Goal: Transaction & Acquisition: Book appointment/travel/reservation

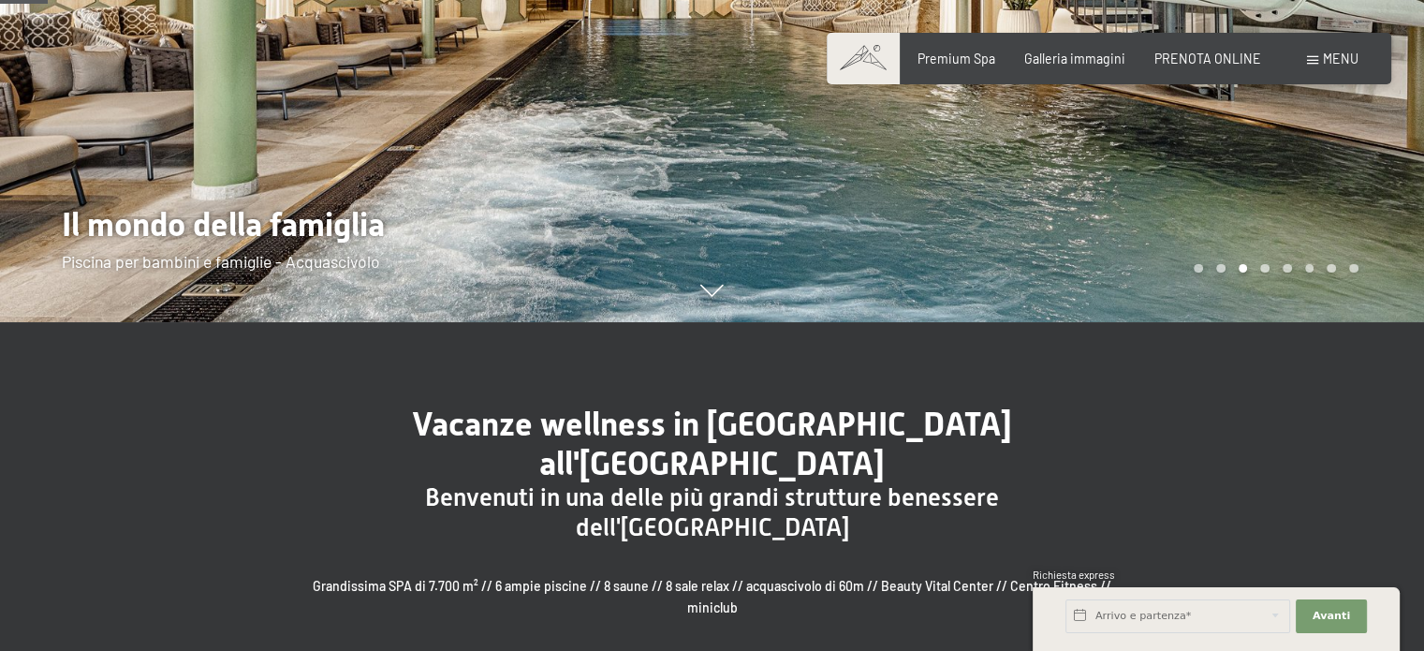
scroll to position [288, 0]
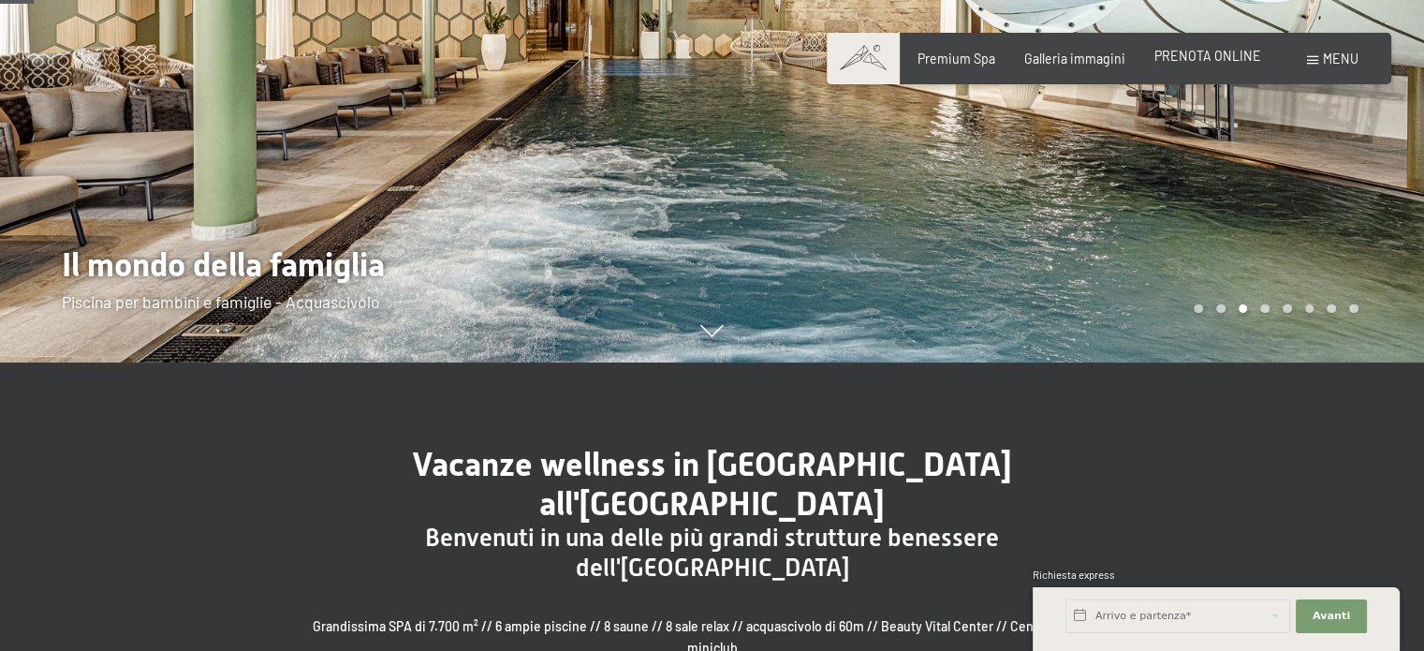
click at [1191, 60] on span "PRENOTA ONLINE" at bounding box center [1208, 56] width 107 height 16
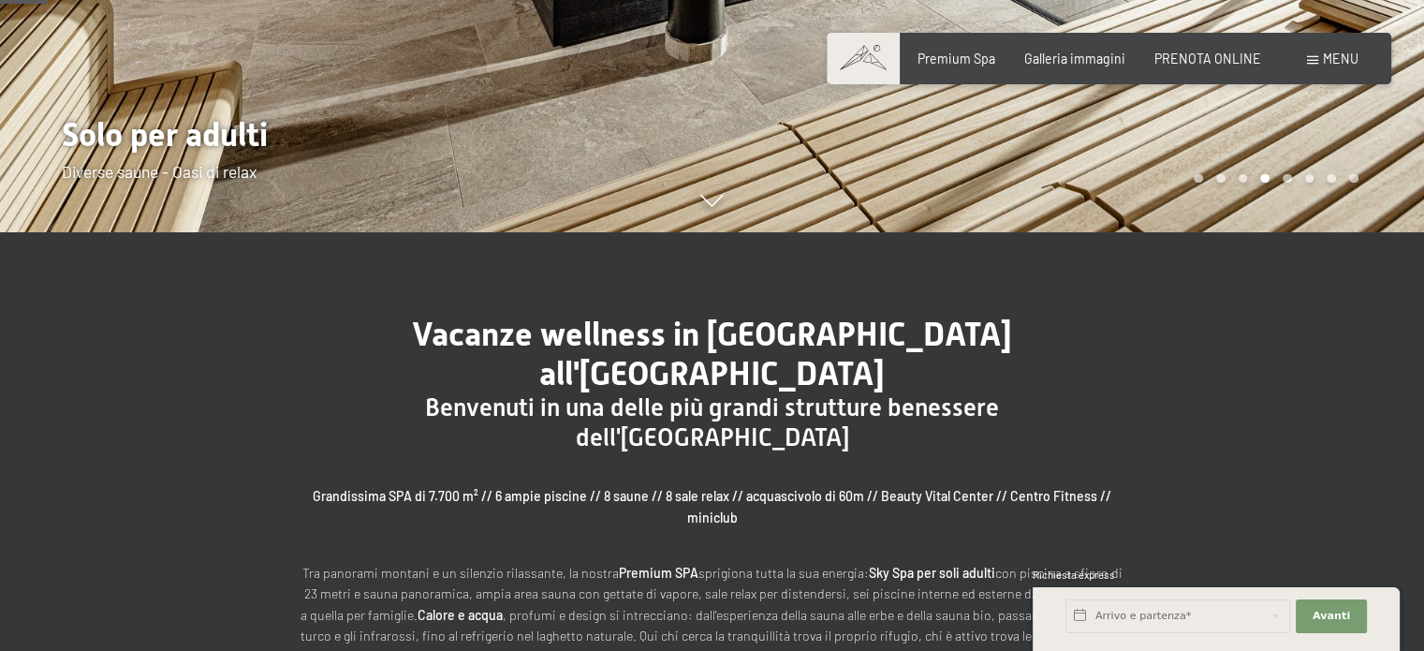
scroll to position [420, 0]
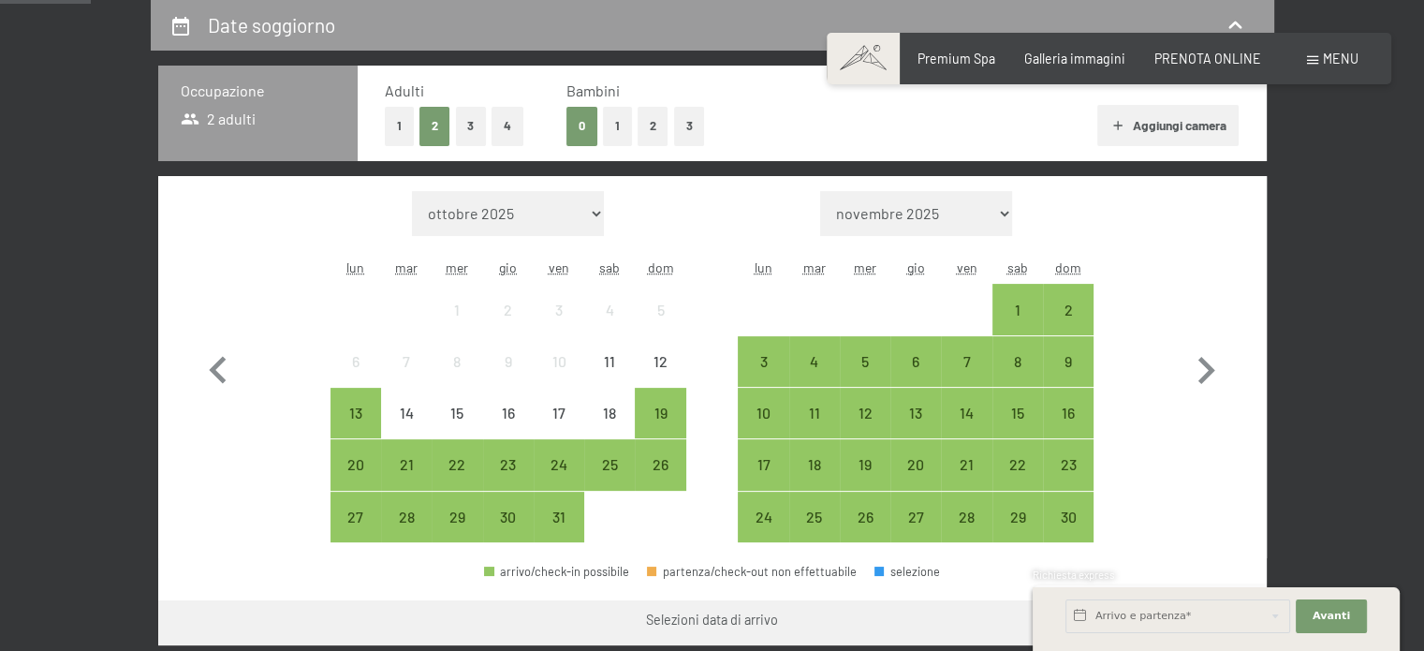
scroll to position [410, 0]
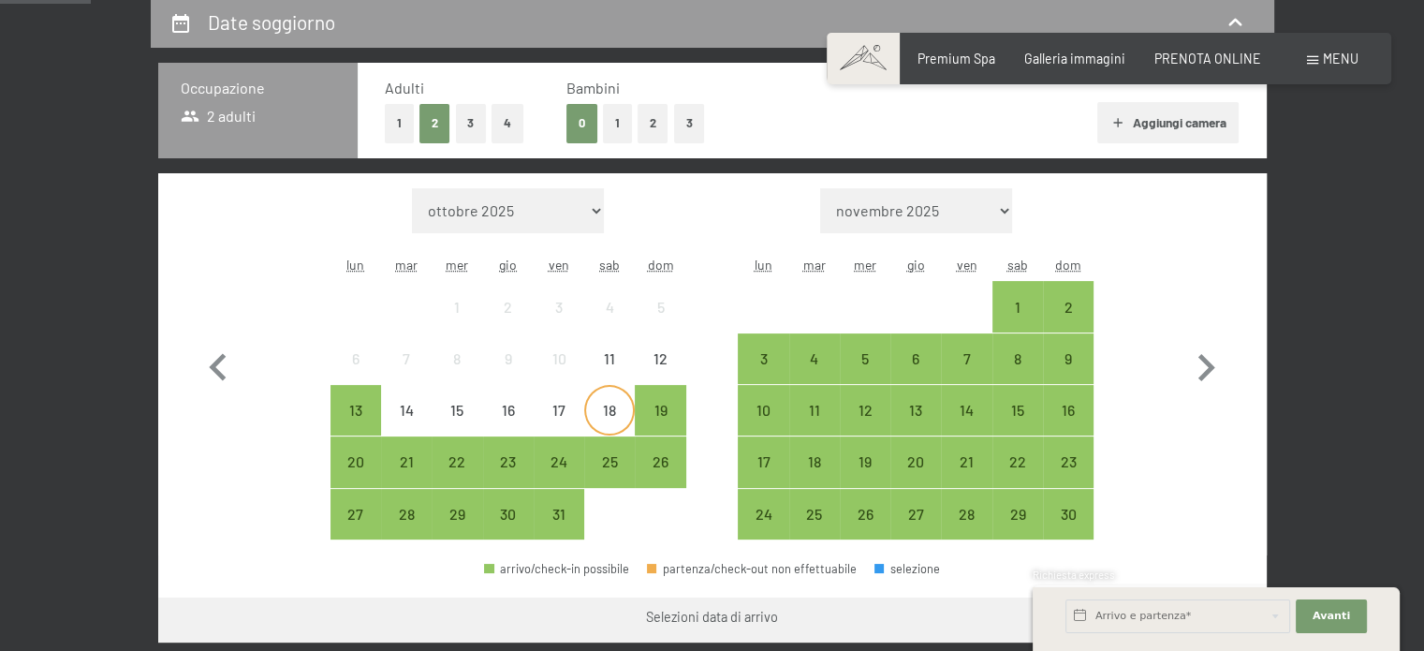
click at [599, 408] on div "18" at bounding box center [609, 426] width 47 height 47
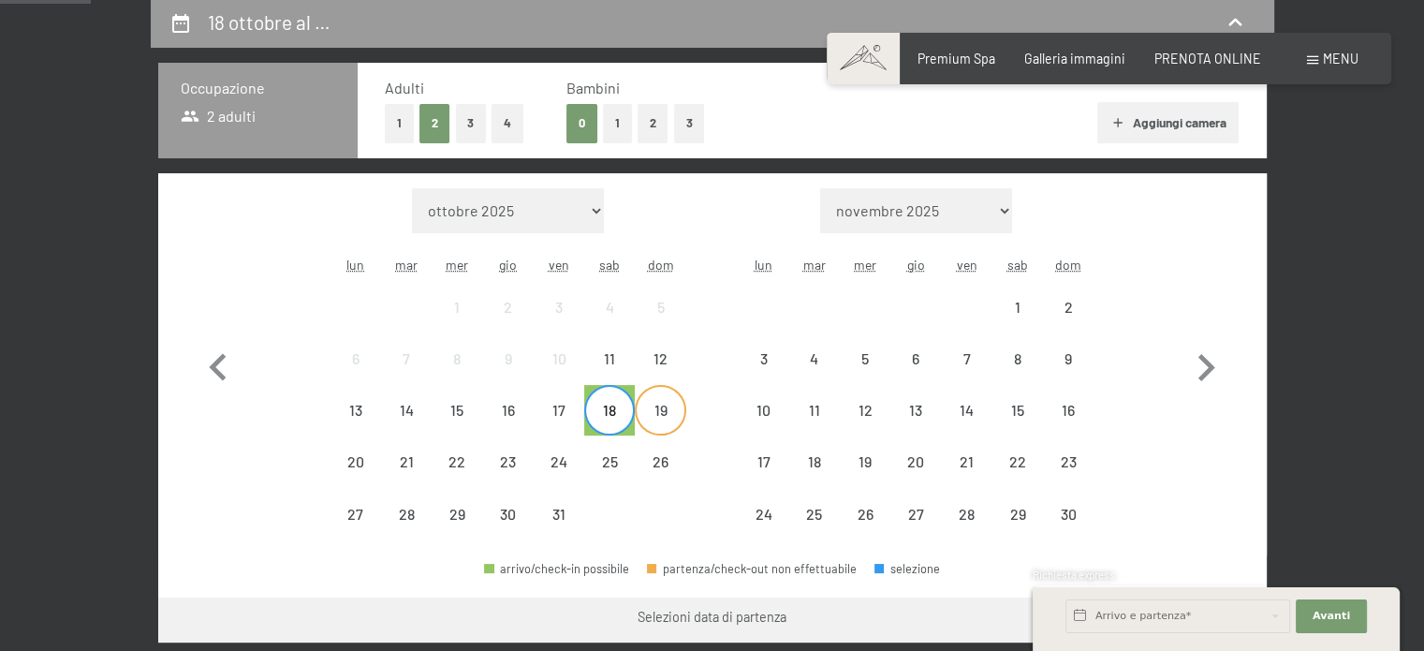
click at [669, 404] on div "19" at bounding box center [660, 426] width 47 height 47
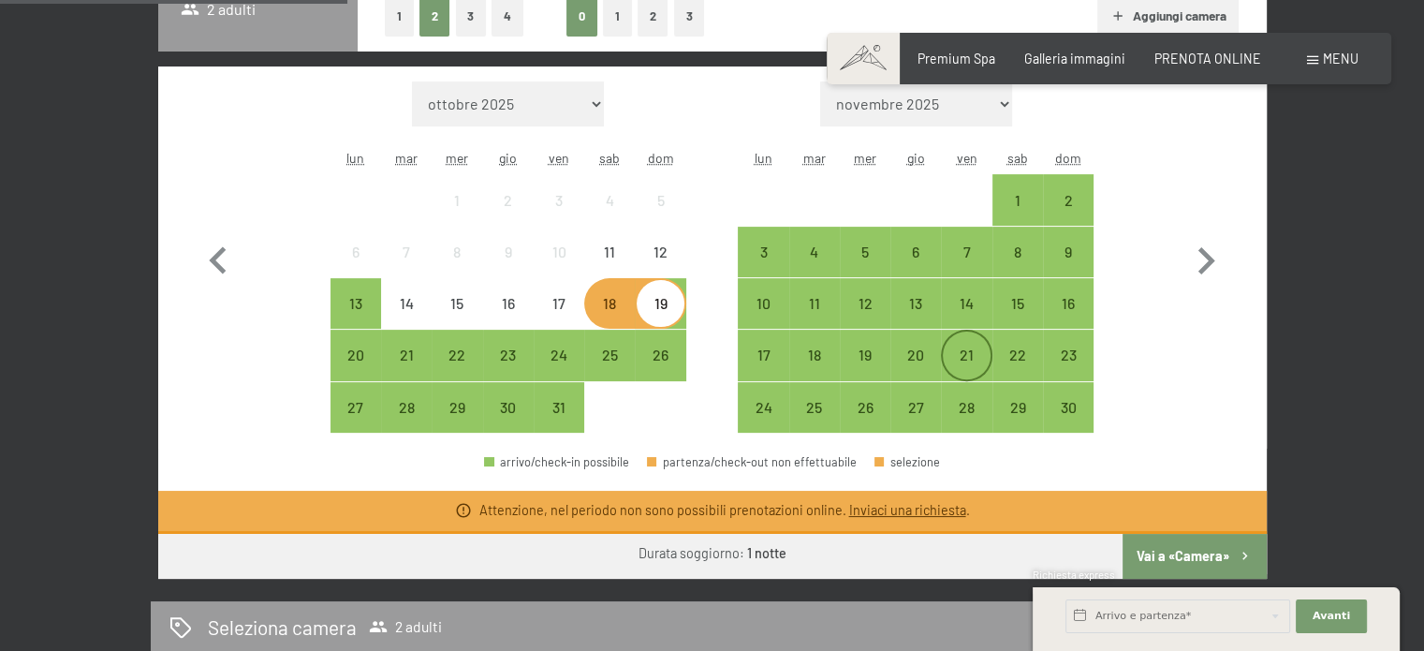
scroll to position [521, 0]
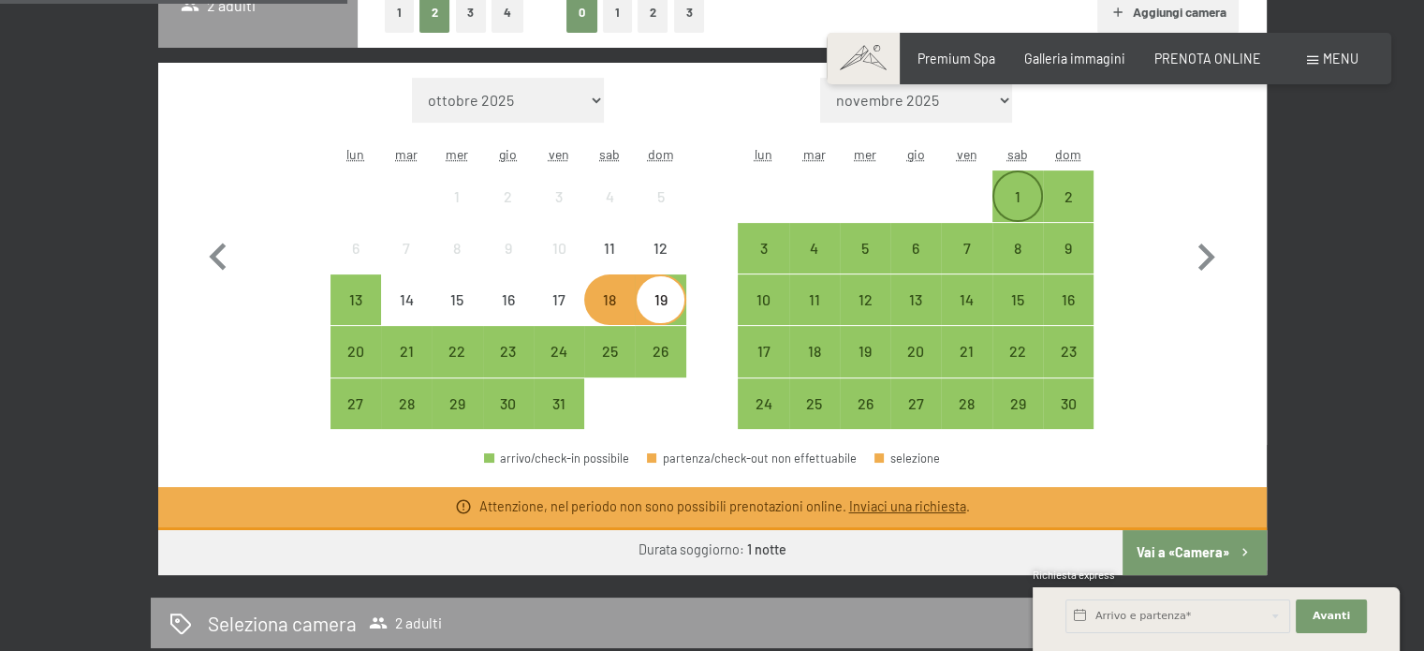
click at [1030, 210] on div "1" at bounding box center [1018, 212] width 47 height 47
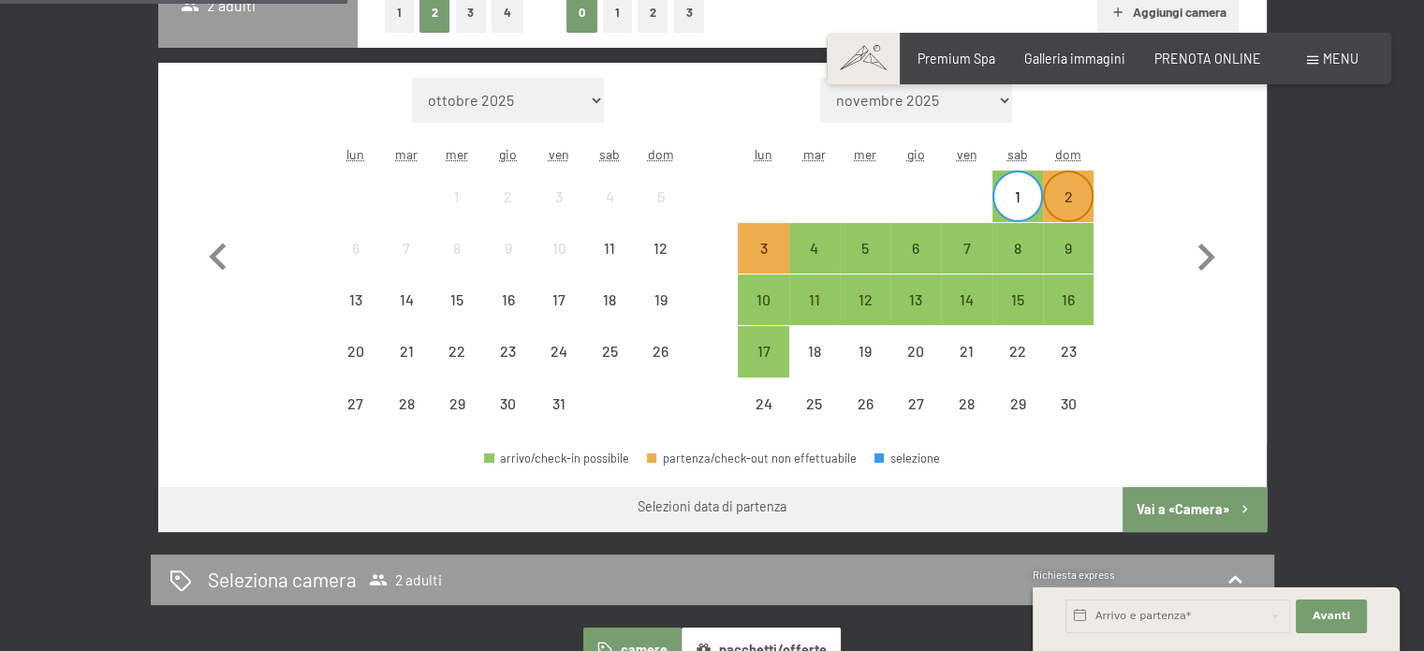
click at [1069, 202] on div "2" at bounding box center [1068, 212] width 47 height 47
